Goal: Information Seeking & Learning: Learn about a topic

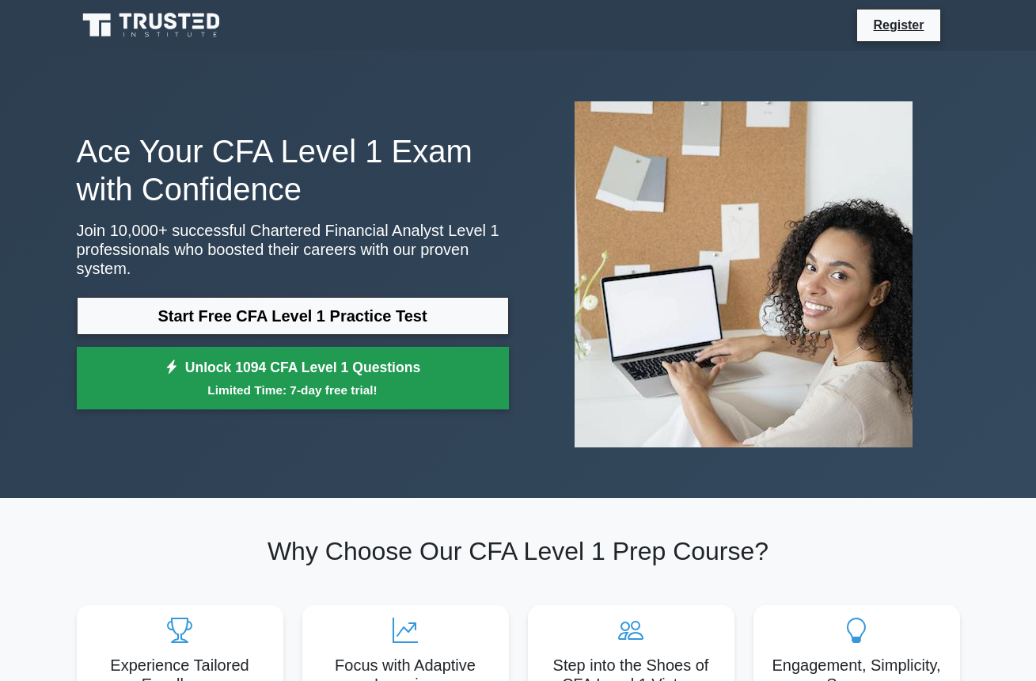
click at [416, 382] on small "Limited Time: 7-day free trial!" at bounding box center [293, 390] width 393 height 18
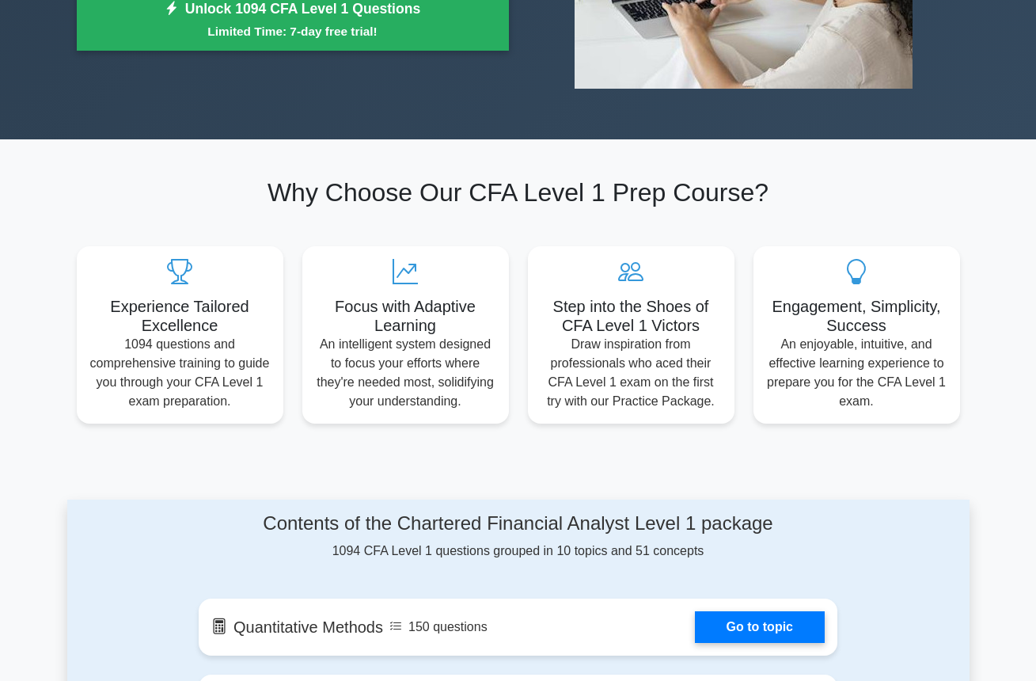
scroll to position [681, 0]
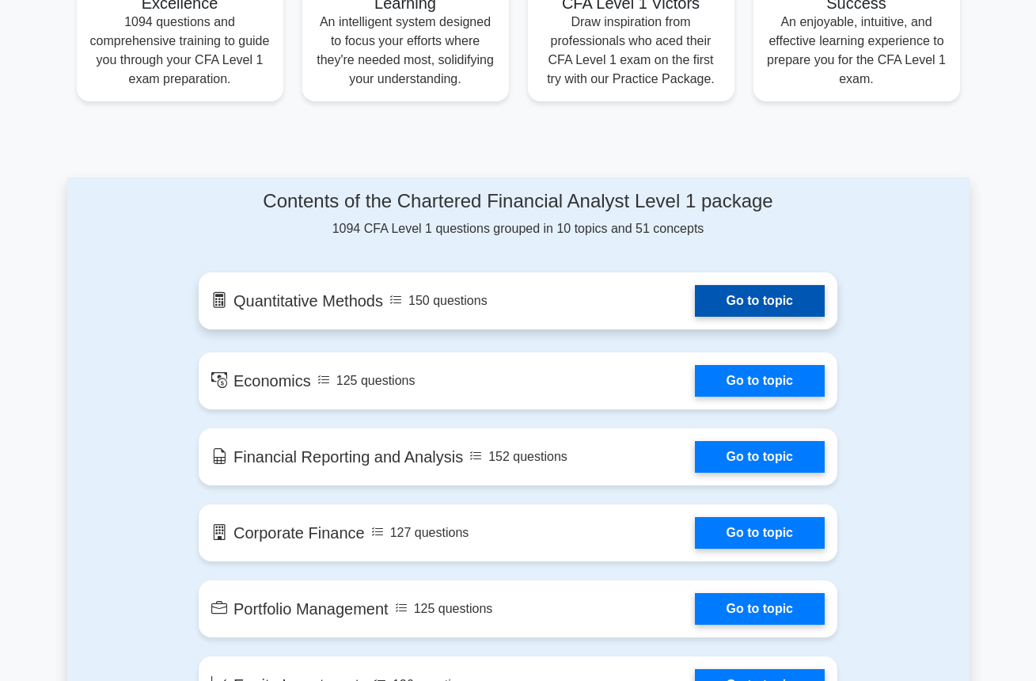
click at [763, 295] on link "Go to topic" at bounding box center [760, 301] width 130 height 32
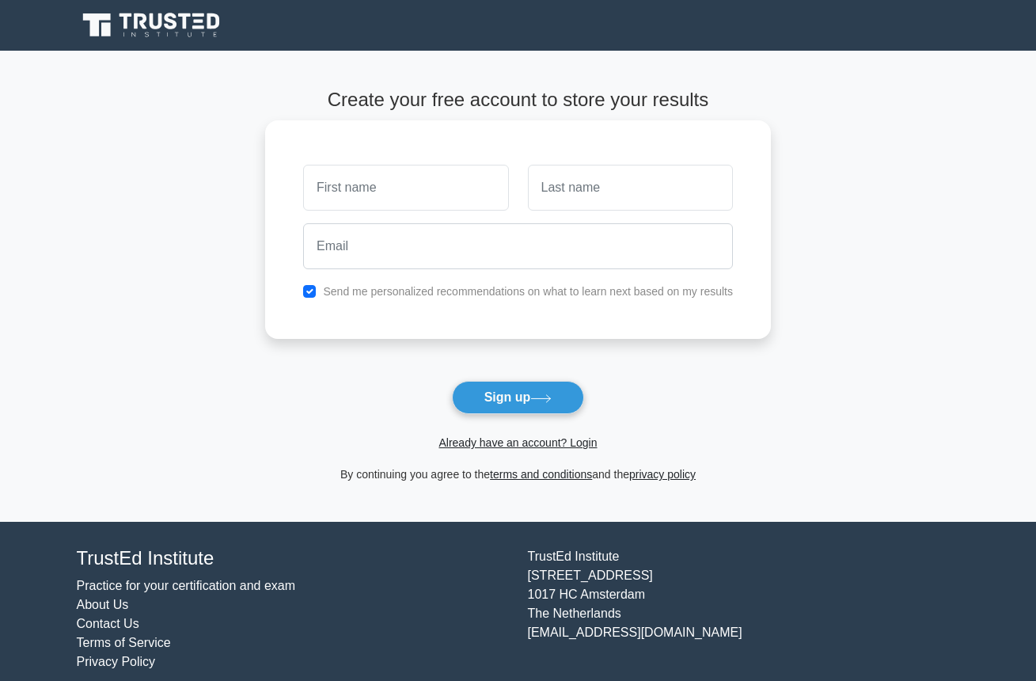
click at [436, 165] on input "text" at bounding box center [405, 188] width 205 height 46
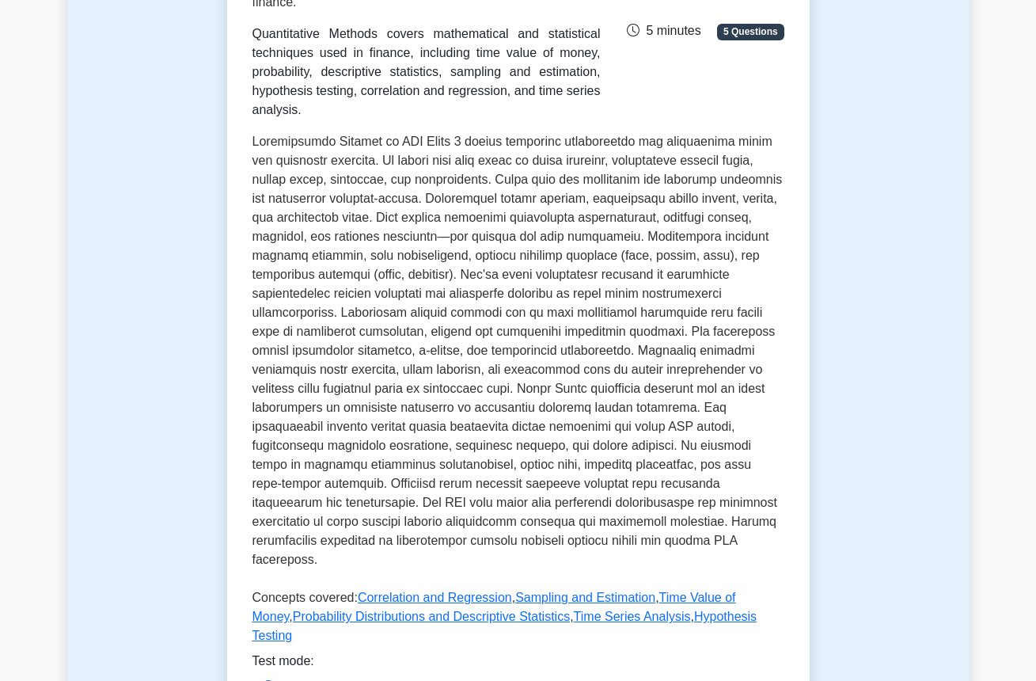
scroll to position [469, 0]
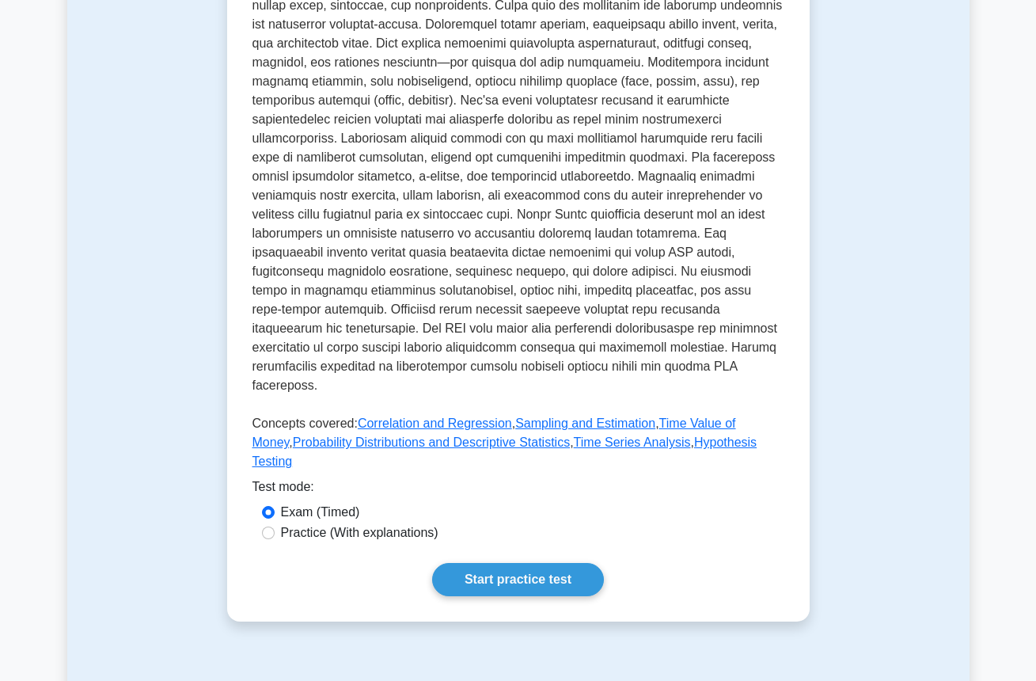
click at [289, 523] on label "Practice (With explanations)" at bounding box center [360, 532] width 158 height 19
click at [275, 527] on input "Practice (With explanations)" at bounding box center [268, 533] width 13 height 13
radio input "true"
click at [545, 563] on link "Start practice test" at bounding box center [518, 579] width 172 height 33
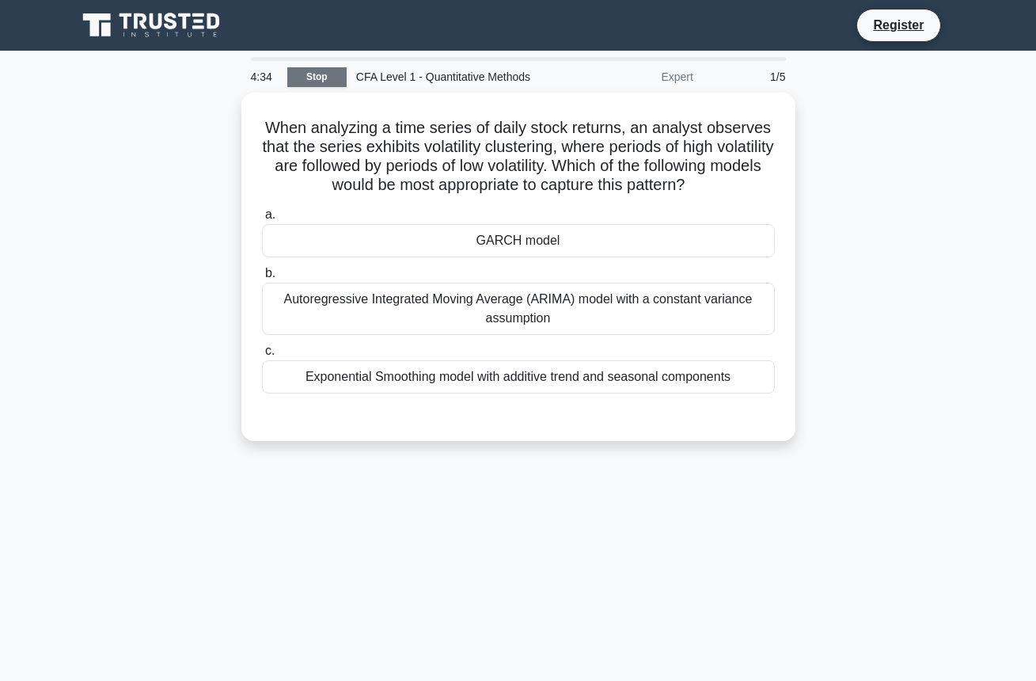
click at [334, 75] on link "Stop" at bounding box center [316, 77] width 59 height 20
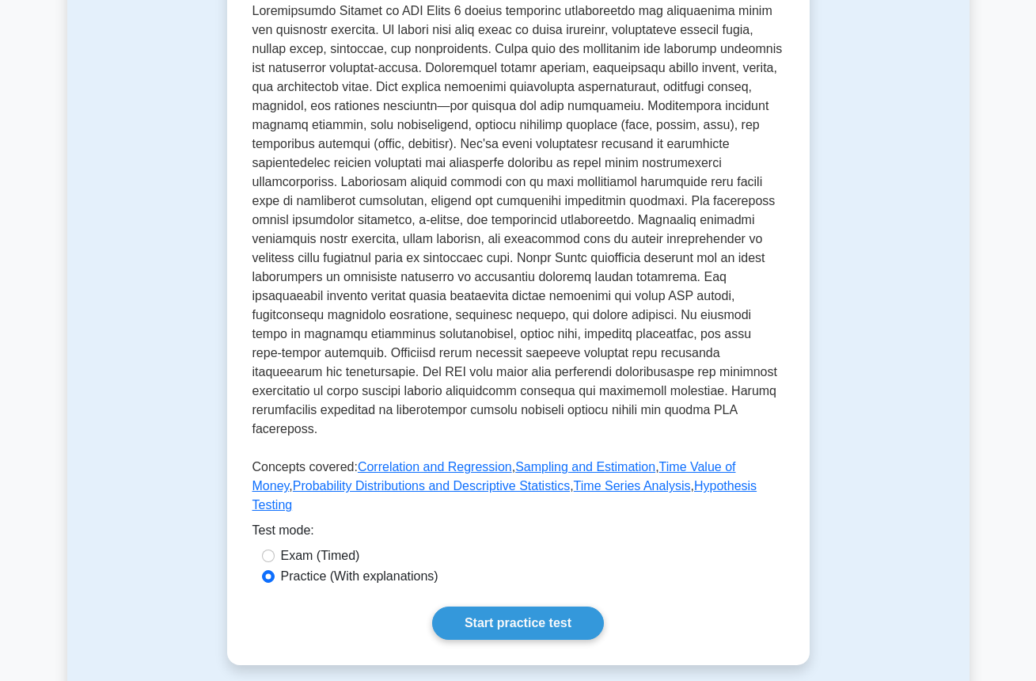
scroll to position [124, 0]
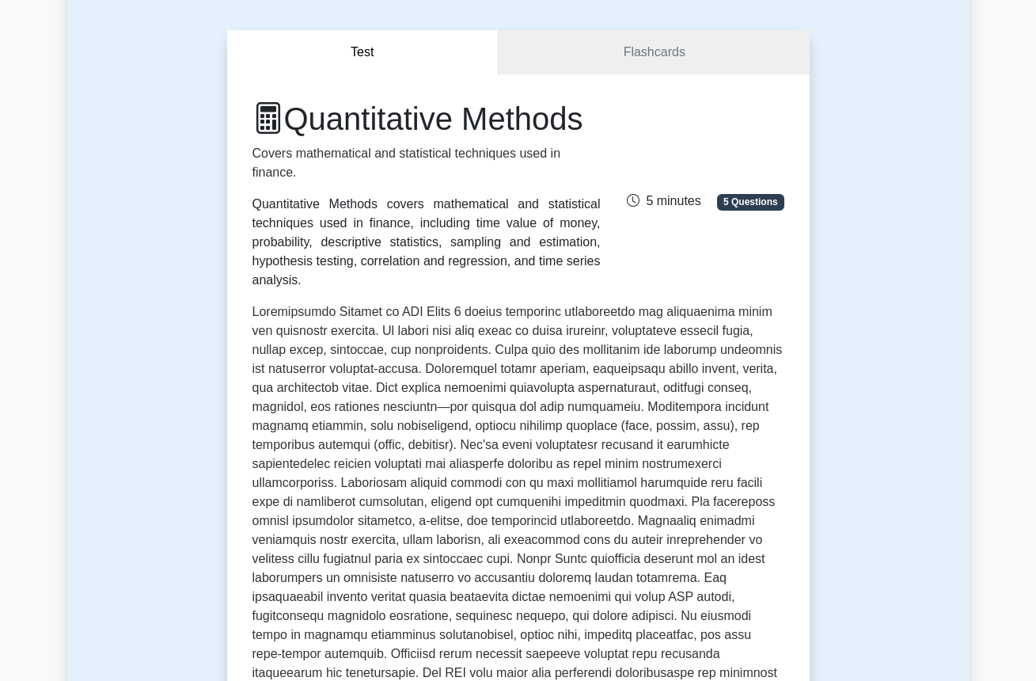
click at [373, 280] on div "Quantitative Methods covers mathematical and statistical techniques used in fin…" at bounding box center [427, 242] width 348 height 95
